Goal: Task Accomplishment & Management: Complete application form

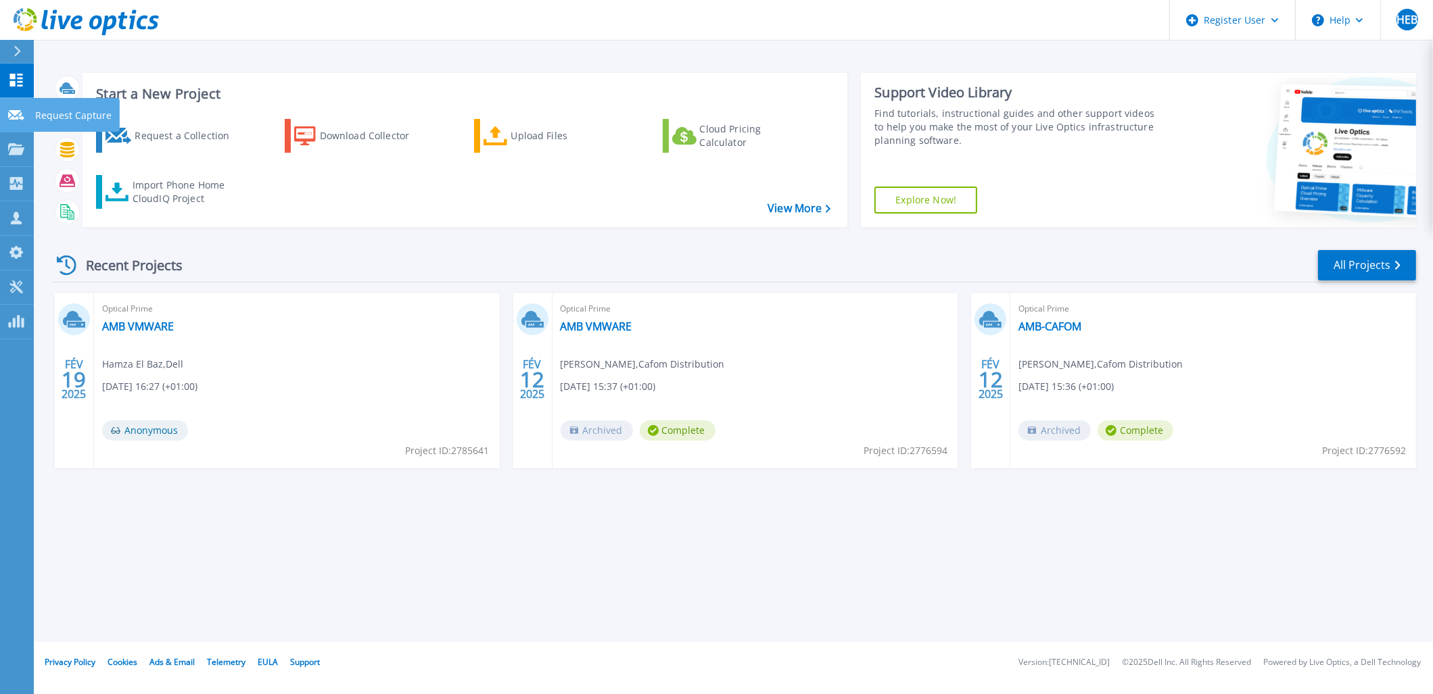
click at [60, 114] on p "Request Capture" at bounding box center [73, 115] width 76 height 35
click at [69, 116] on p "Request Capture" at bounding box center [73, 115] width 76 height 35
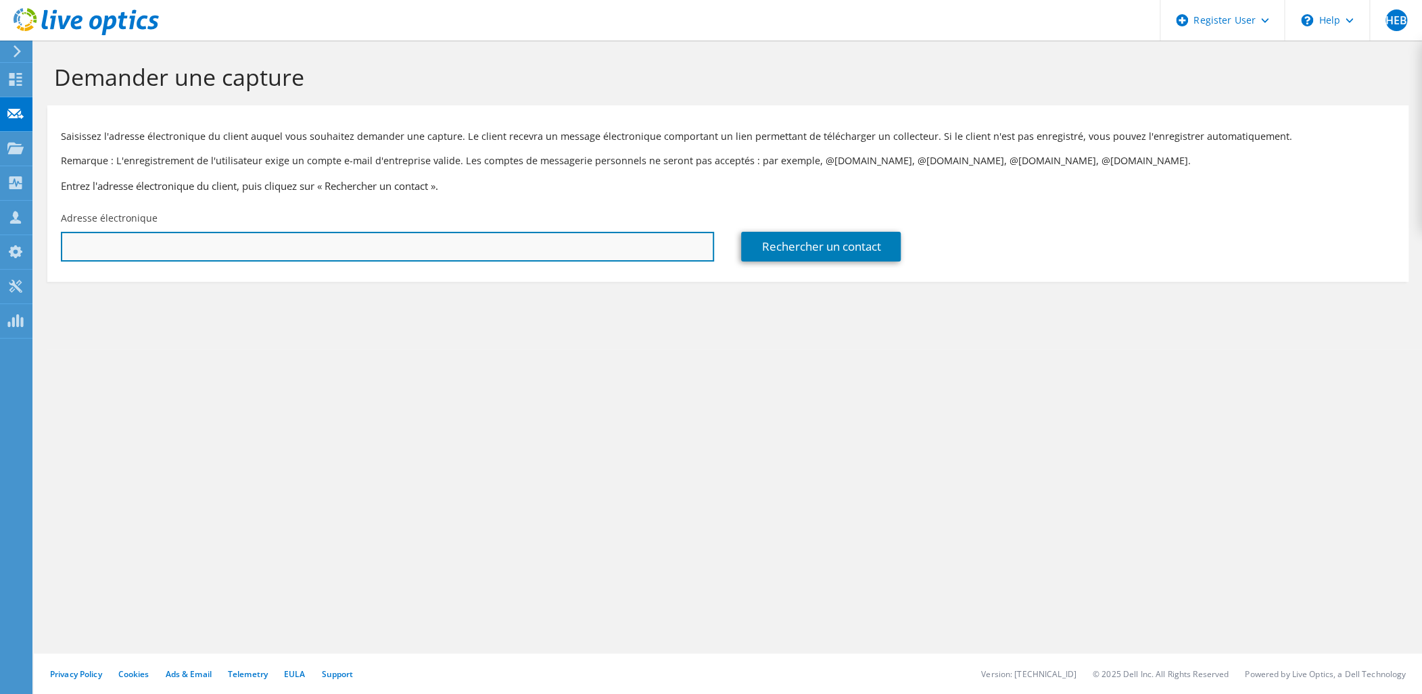
click at [284, 256] on input "text" at bounding box center [387, 247] width 653 height 30
paste input "[EMAIL_ADDRESS][DOMAIN_NAME]"
type input "[EMAIL_ADDRESS][DOMAIN_NAME]"
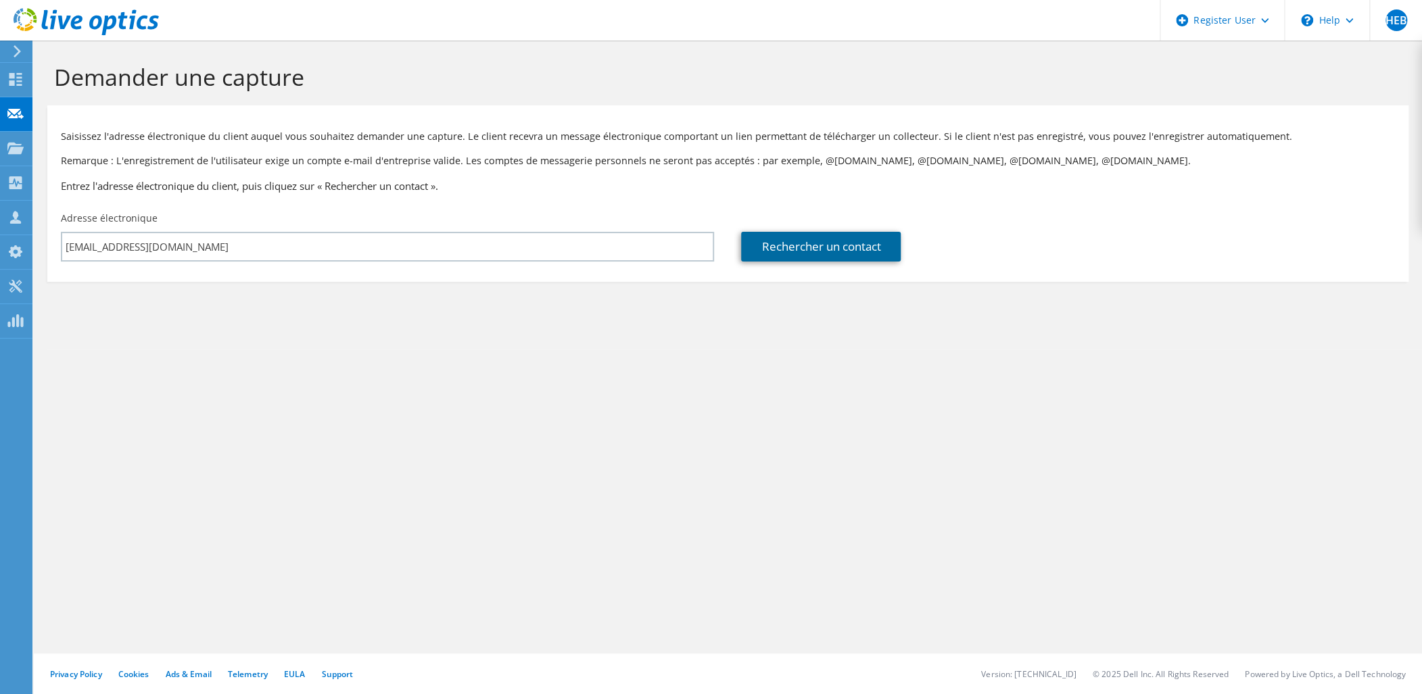
click at [808, 248] on link "Rechercher un contact" at bounding box center [821, 247] width 160 height 30
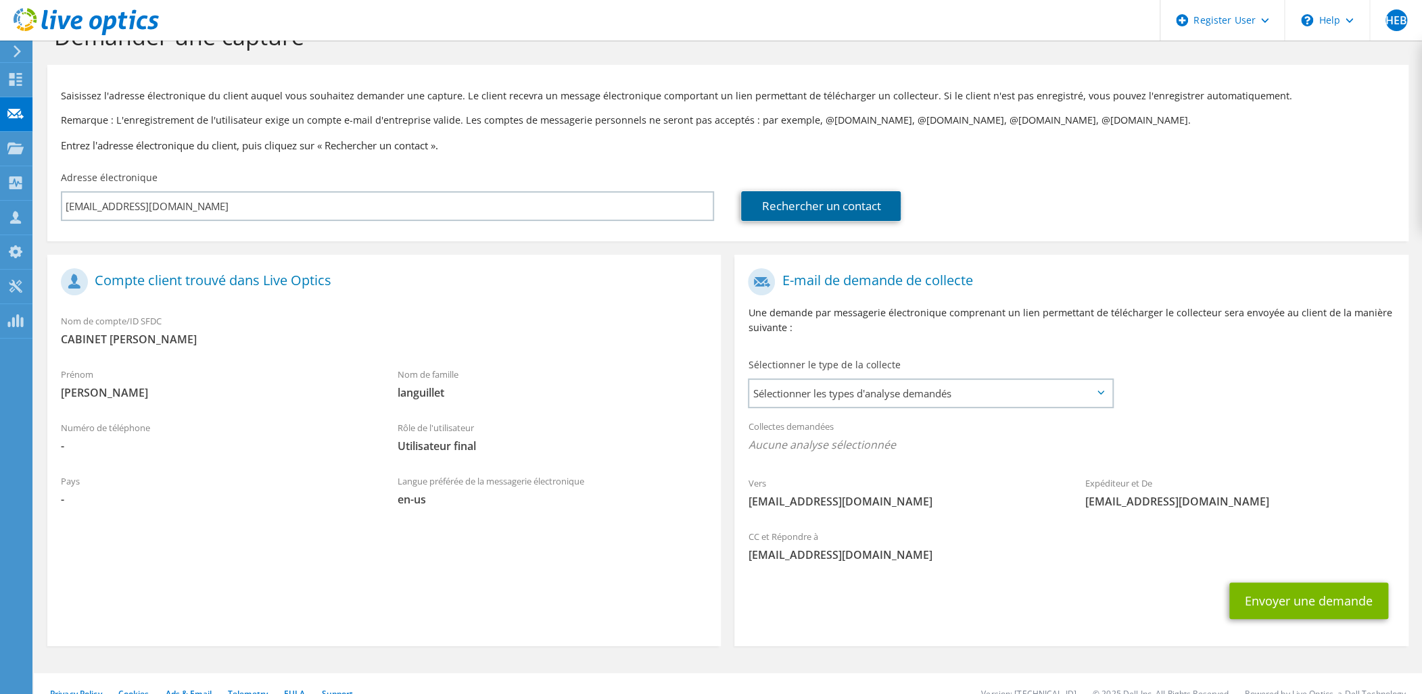
scroll to position [60, 0]
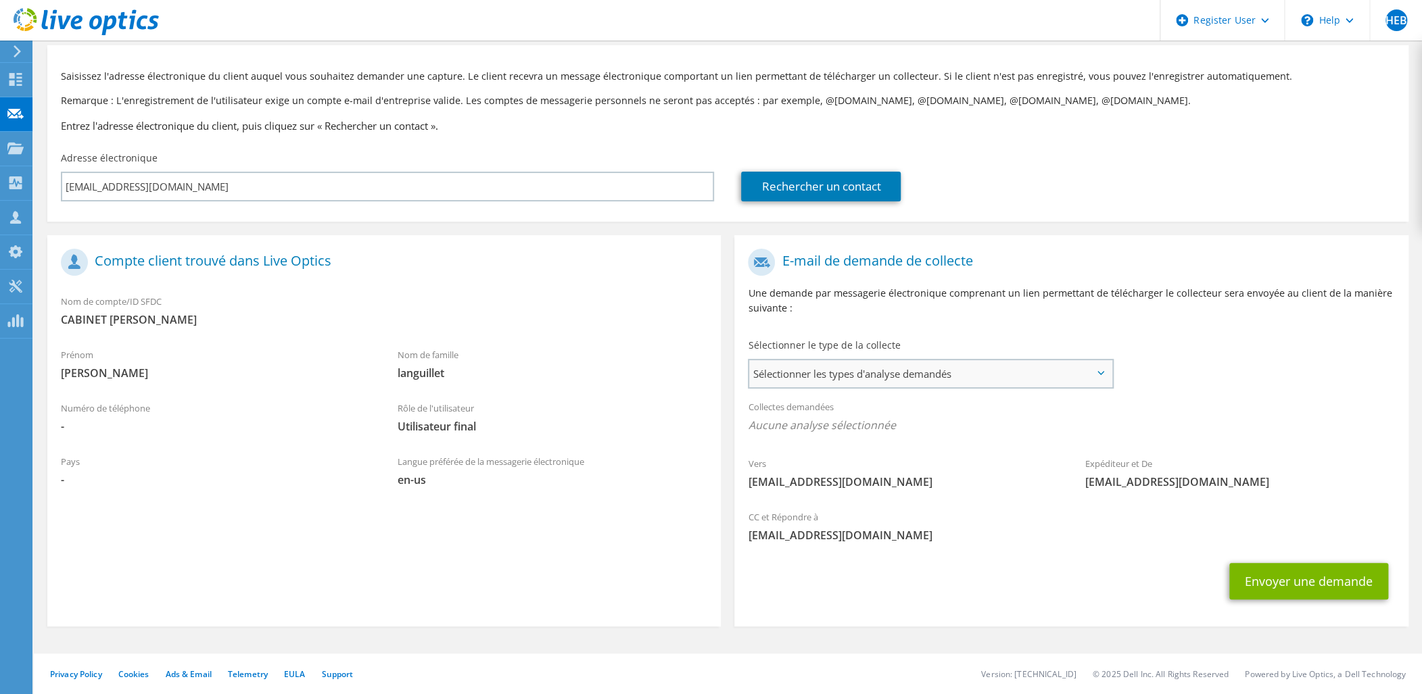
click at [1025, 375] on span "Sélectionner les types d'analyse demandés" at bounding box center [930, 373] width 362 height 27
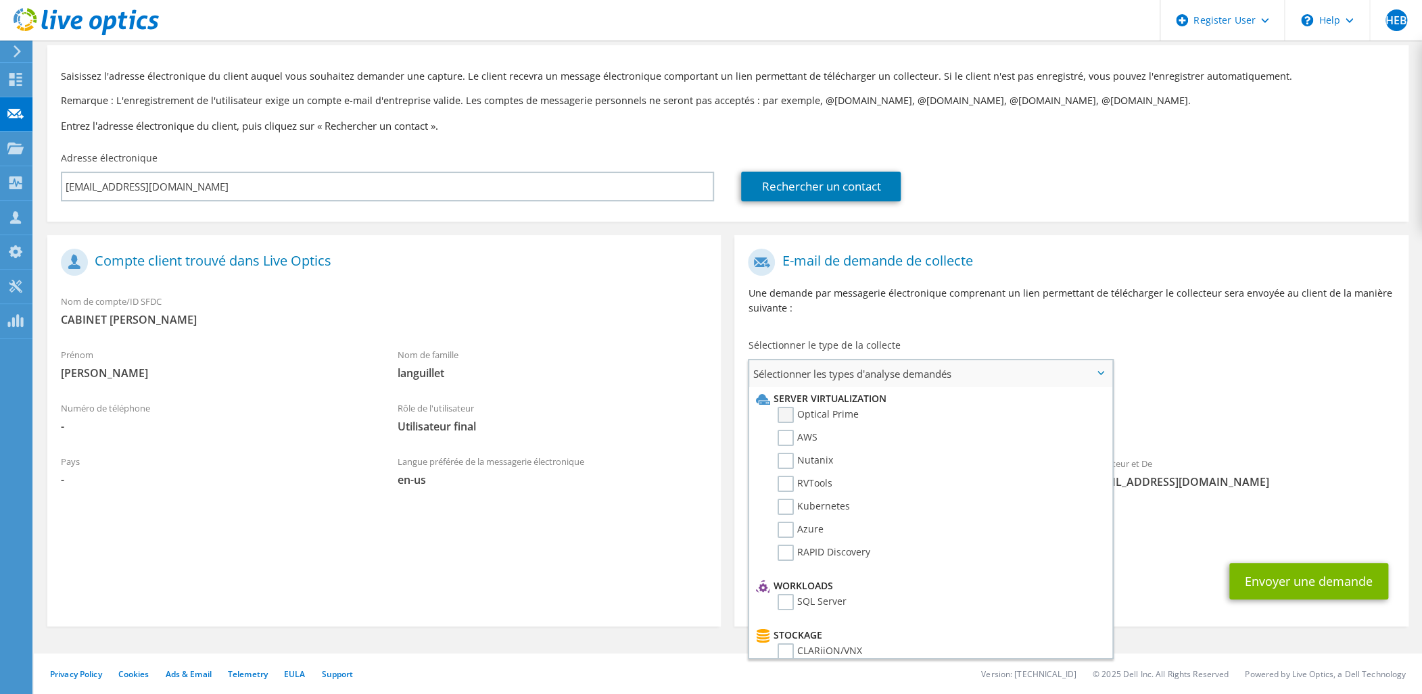
click at [789, 414] on label "Optical Prime" at bounding box center [818, 415] width 81 height 16
click at [0, 0] on input "Optical Prime" at bounding box center [0, 0] width 0 height 0
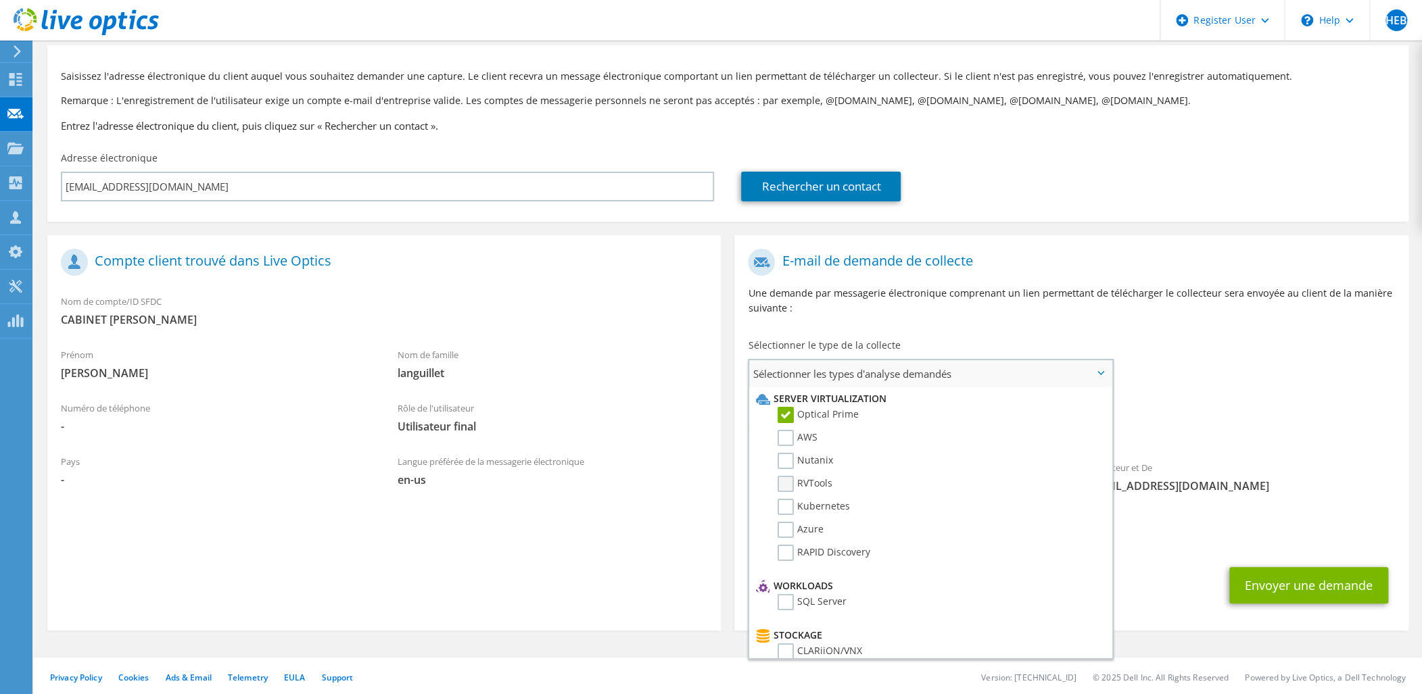
click at [782, 480] on label "RVTools" at bounding box center [805, 484] width 55 height 16
click at [0, 0] on input "RVTools" at bounding box center [0, 0] width 0 height 0
click at [788, 481] on label "RVTools" at bounding box center [805, 484] width 55 height 16
click at [0, 0] on input "RVTools" at bounding box center [0, 0] width 0 height 0
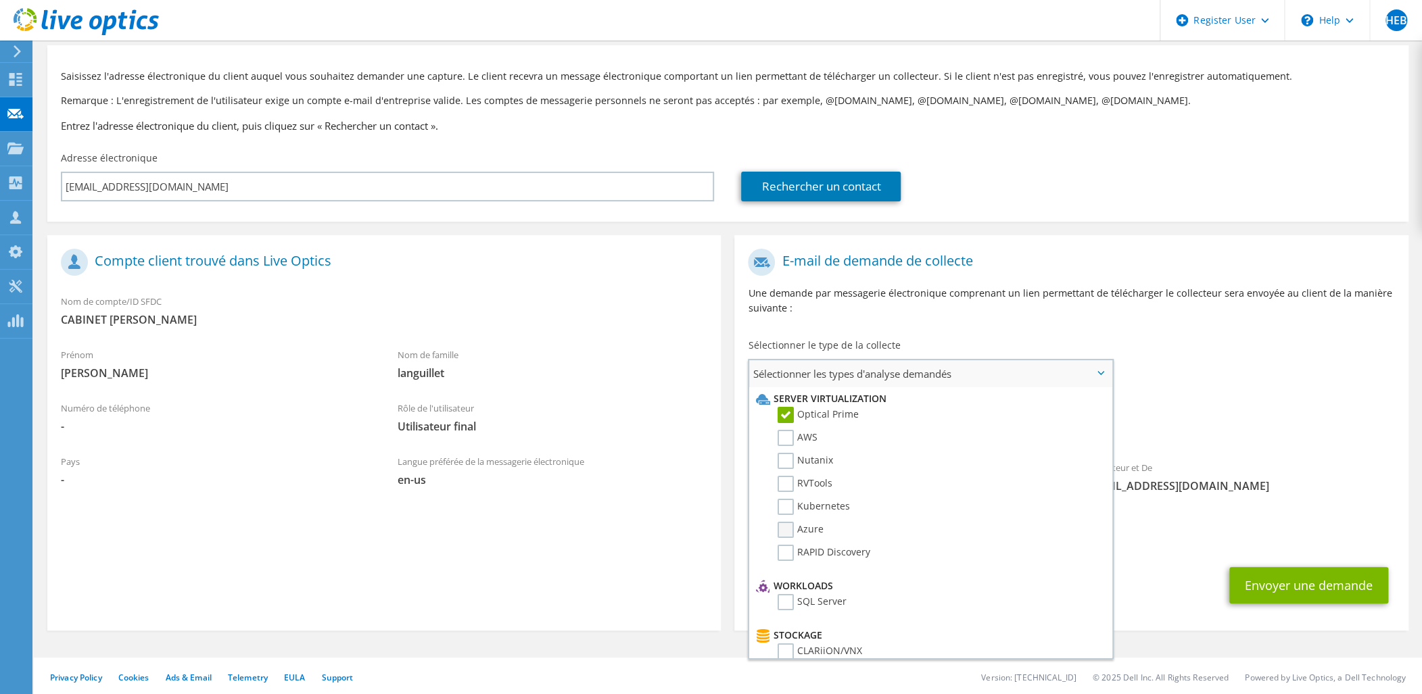
click at [786, 524] on label "Azure" at bounding box center [801, 530] width 46 height 16
click at [0, 0] on input "Azure" at bounding box center [0, 0] width 0 height 0
click at [1319, 427] on span "Optical Prime Azure" at bounding box center [1071, 429] width 646 height 22
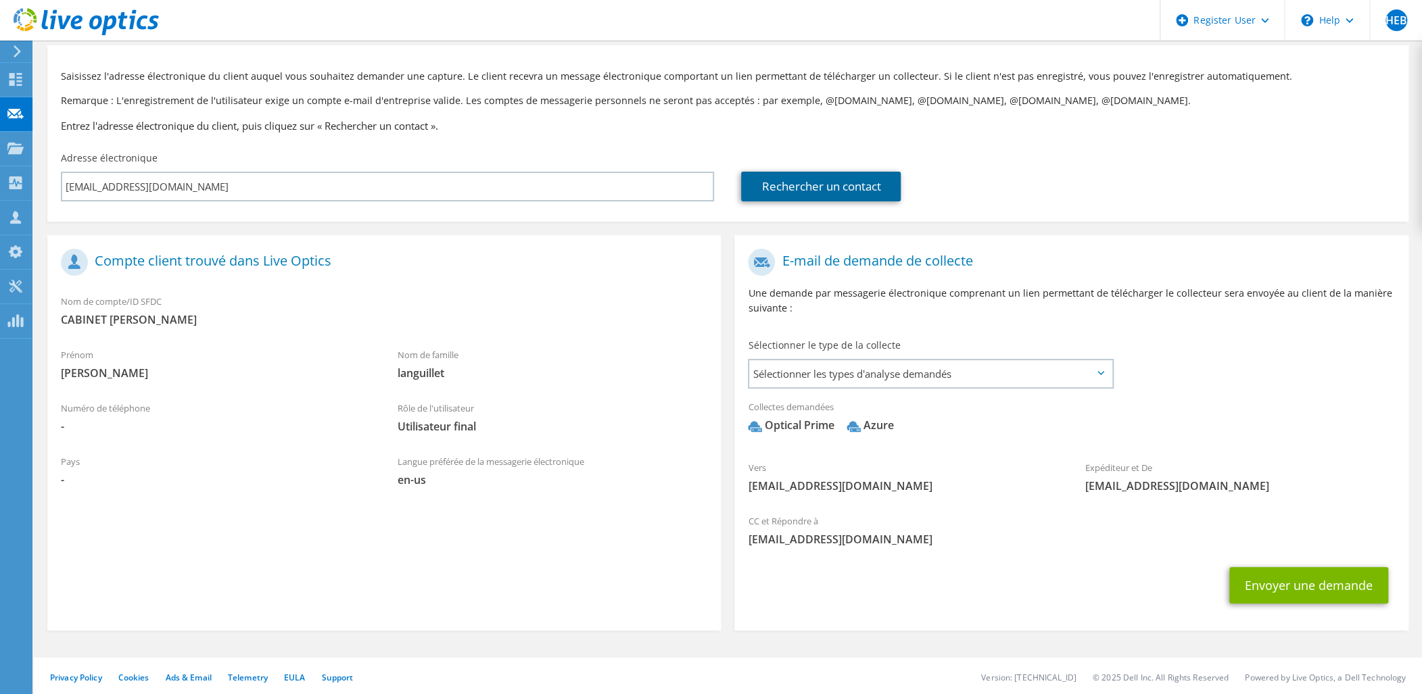
click at [859, 197] on link "Rechercher un contact" at bounding box center [821, 187] width 160 height 30
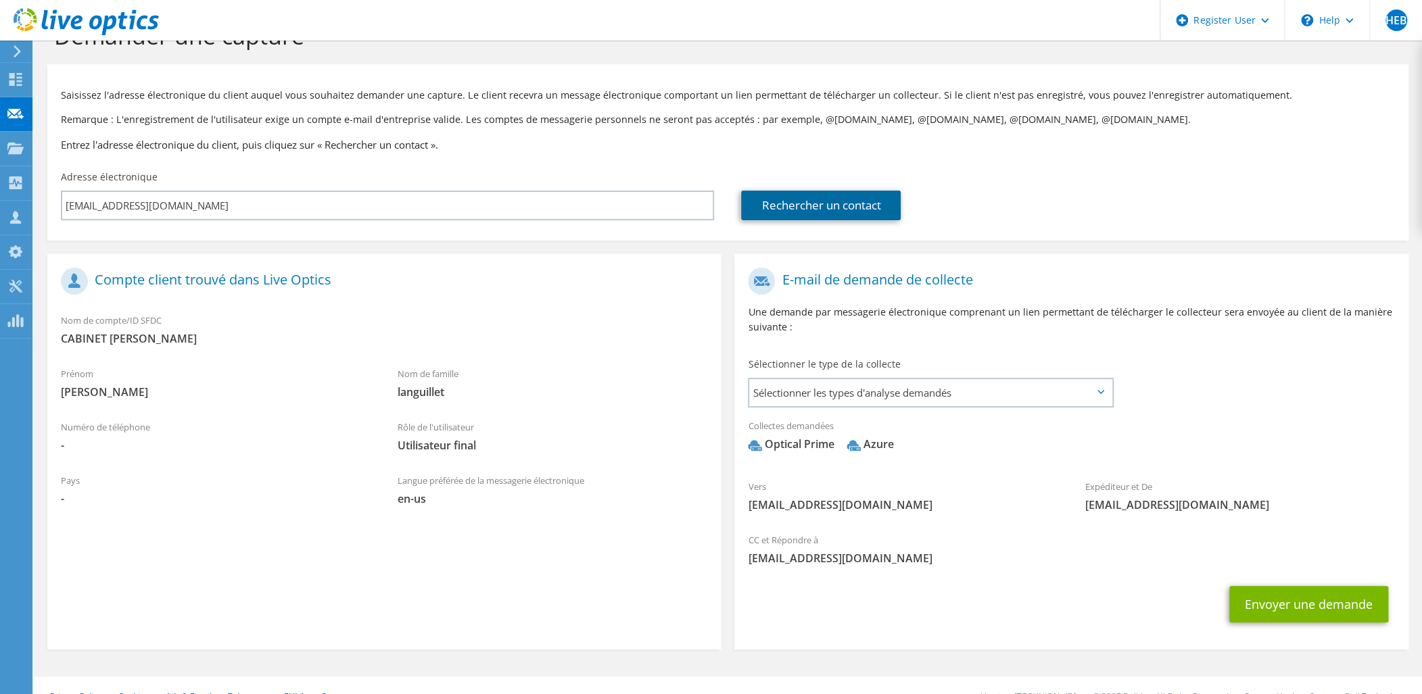
scroll to position [64, 0]
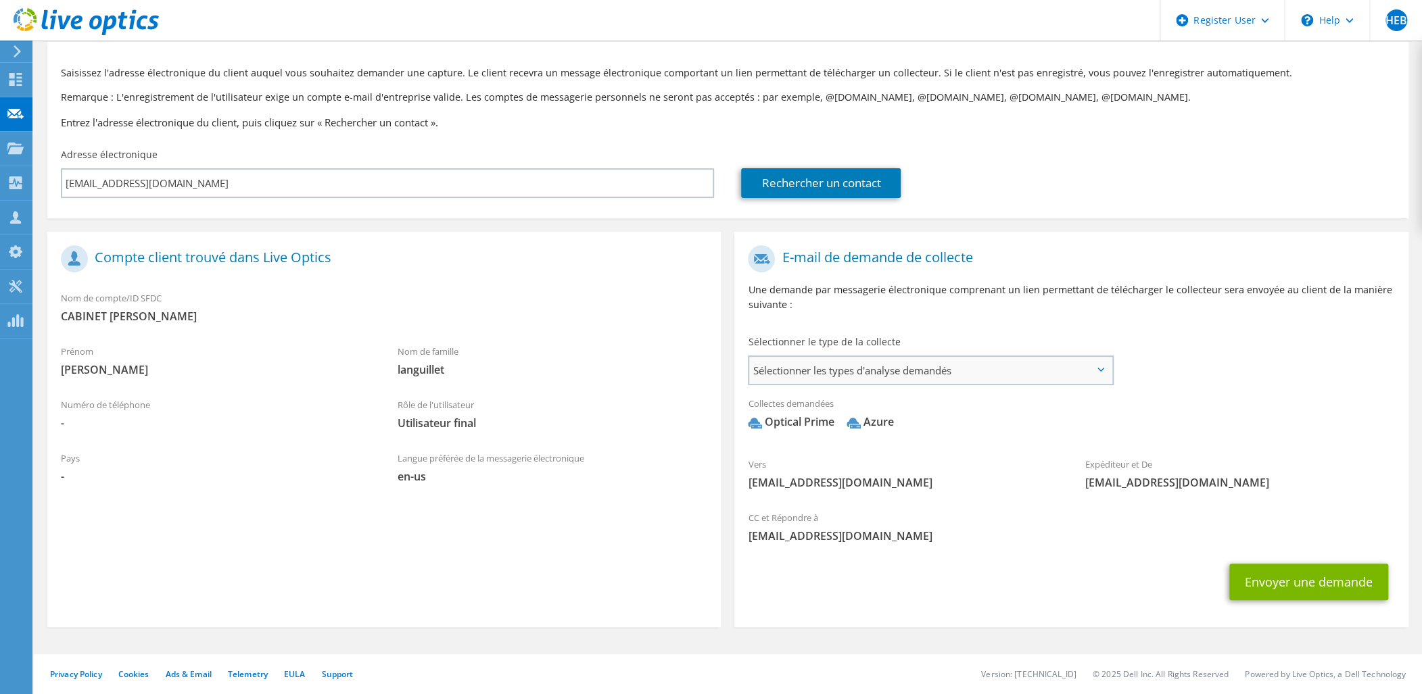
click at [928, 377] on span "Sélectionner les types d'analyse demandés" at bounding box center [930, 370] width 362 height 27
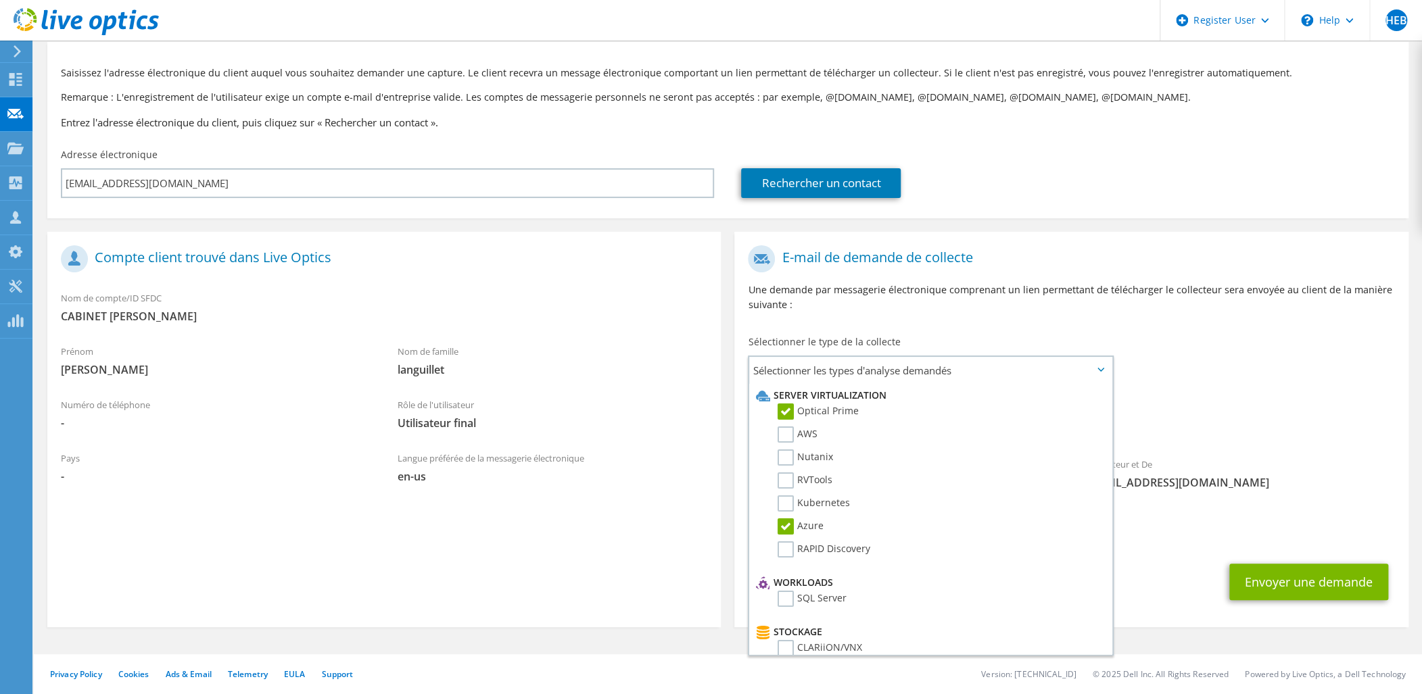
click at [1297, 486] on span "[EMAIL_ADDRESS][DOMAIN_NAME]" at bounding box center [1240, 482] width 310 height 15
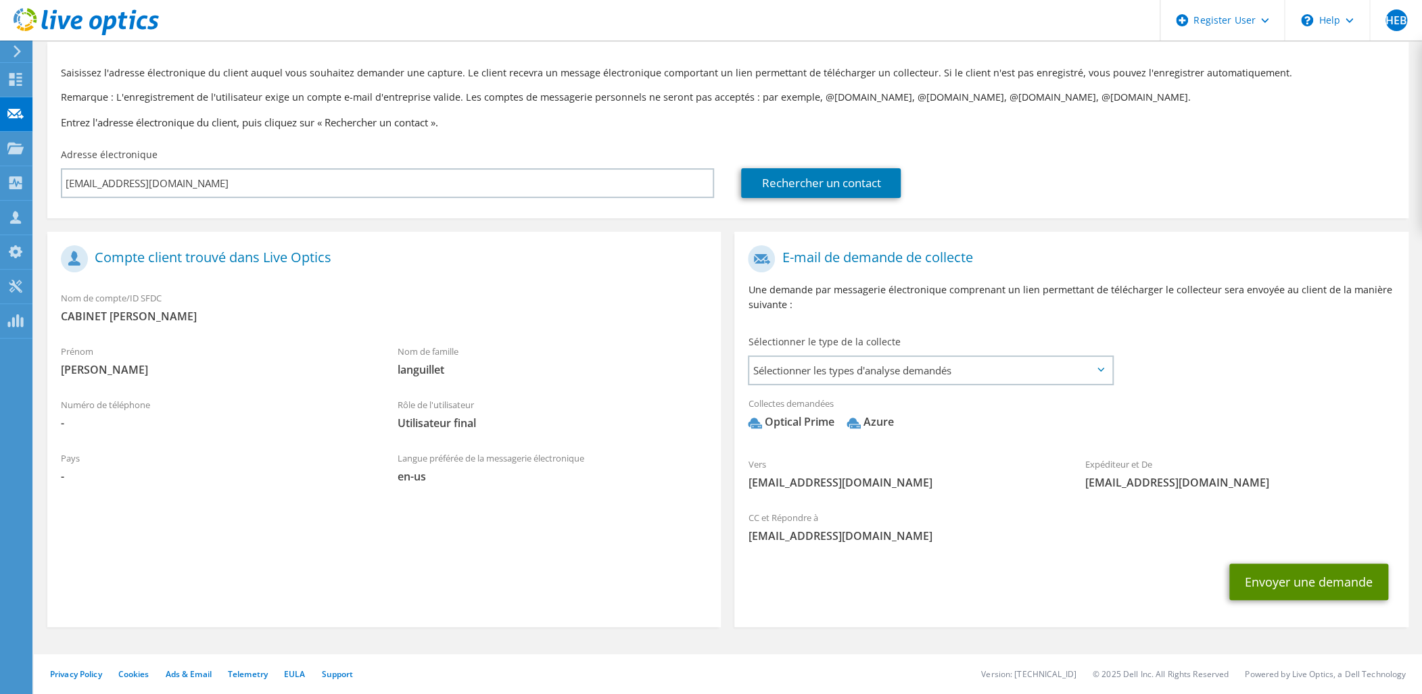
click at [1325, 582] on button "Envoyer une demande" at bounding box center [1308, 582] width 159 height 37
